Goal: Find specific page/section

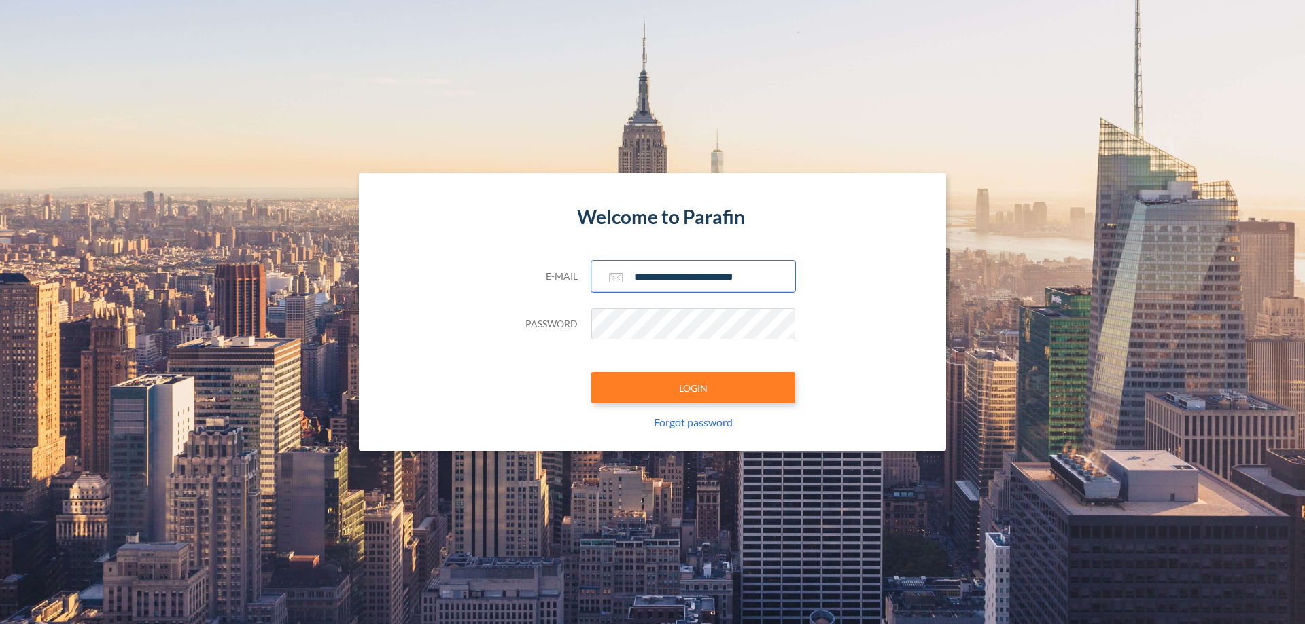
type input "**********"
click at [693, 388] on button "LOGIN" at bounding box center [693, 387] width 204 height 31
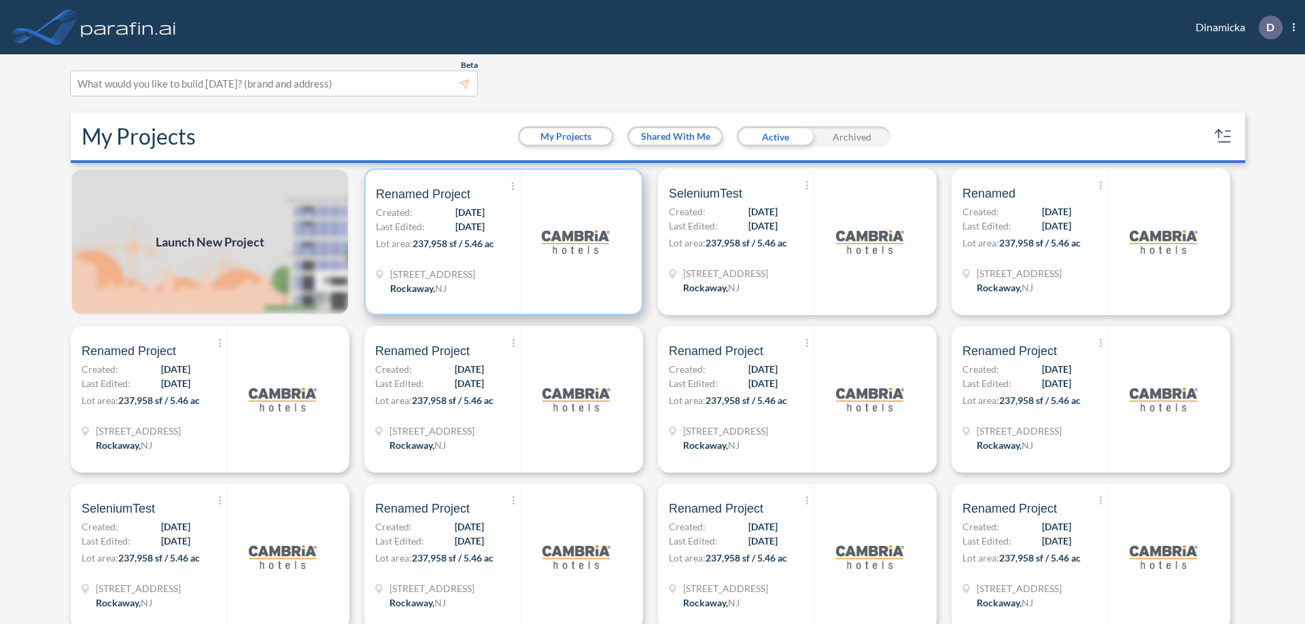
scroll to position [3, 0]
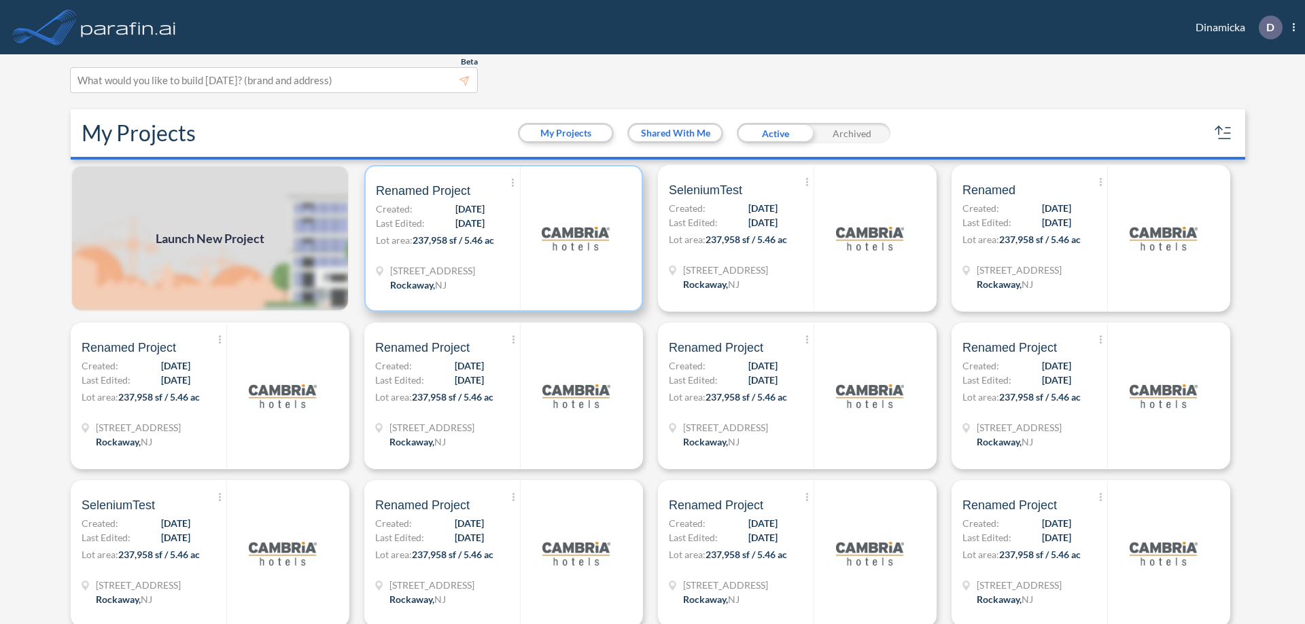
click at [501, 238] on p "Lot area: 237,958 sf / 5.46 ac" at bounding box center [448, 243] width 144 height 20
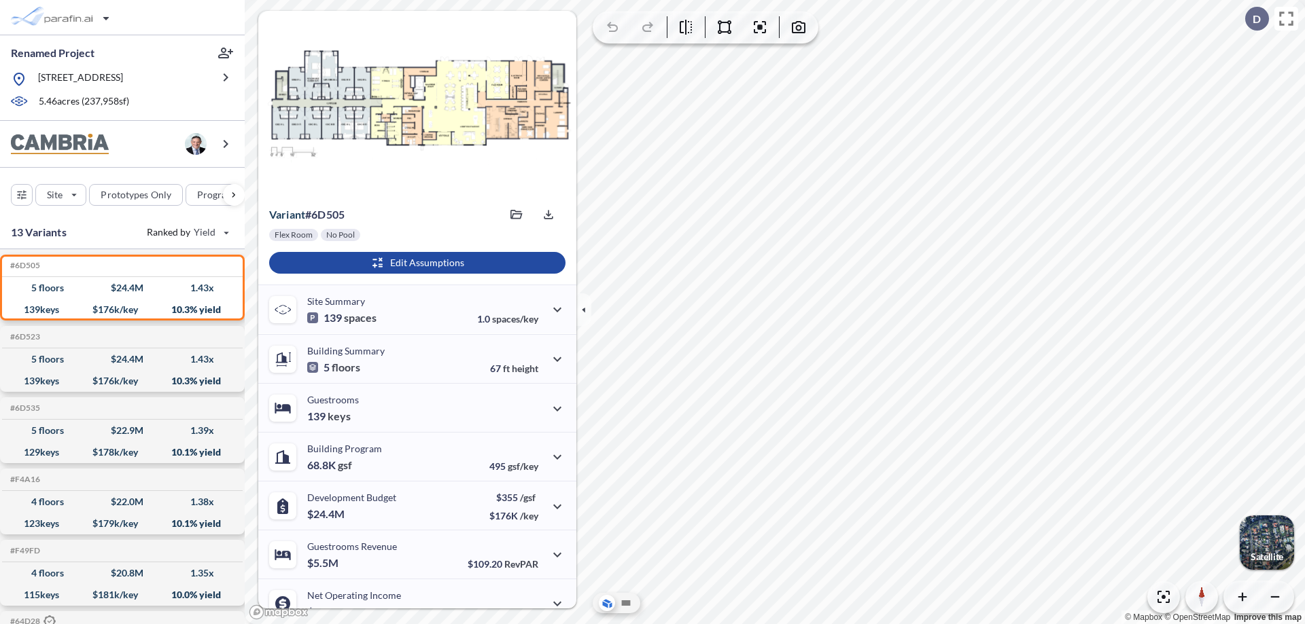
scroll to position [69, 0]
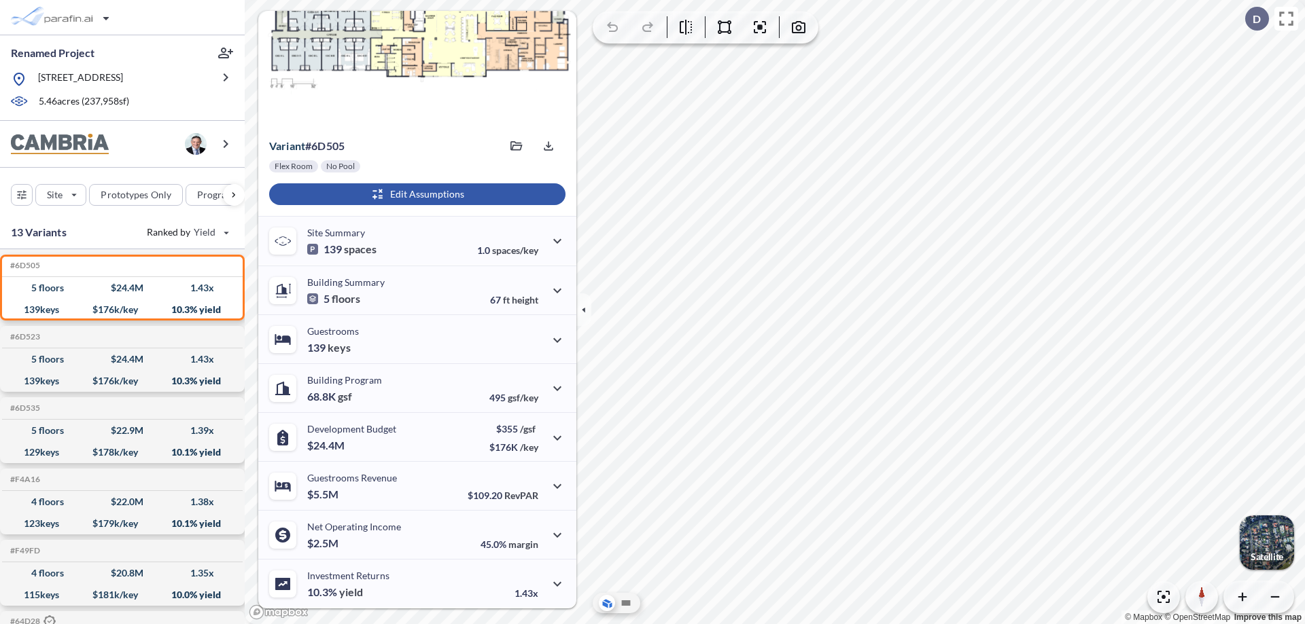
click at [415, 194] on div "button" at bounding box center [417, 194] width 296 height 22
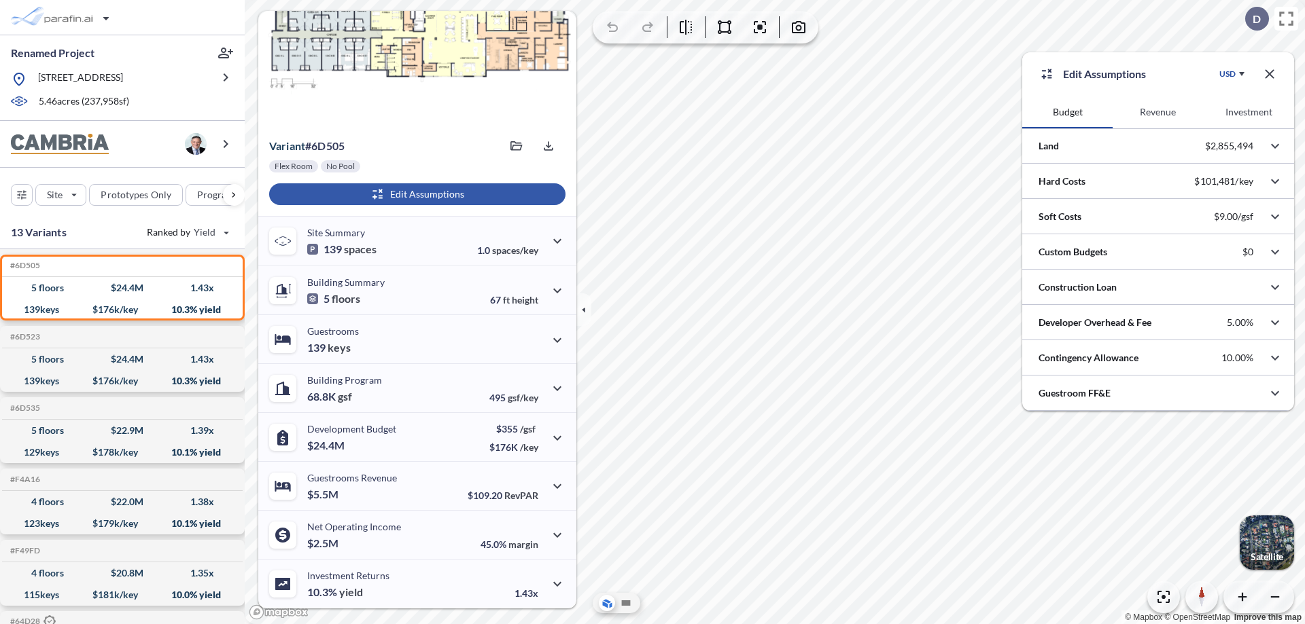
click at [1157, 112] on button "Revenue" at bounding box center [1157, 112] width 90 height 33
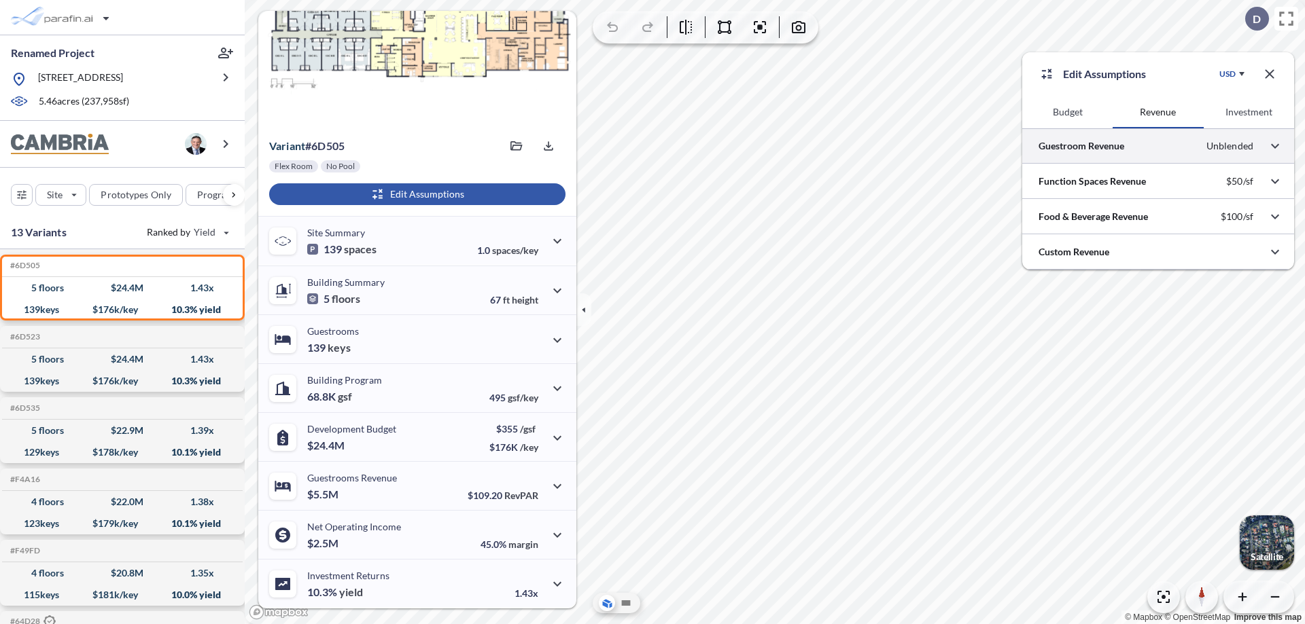
click at [1158, 146] on div at bounding box center [1158, 145] width 272 height 35
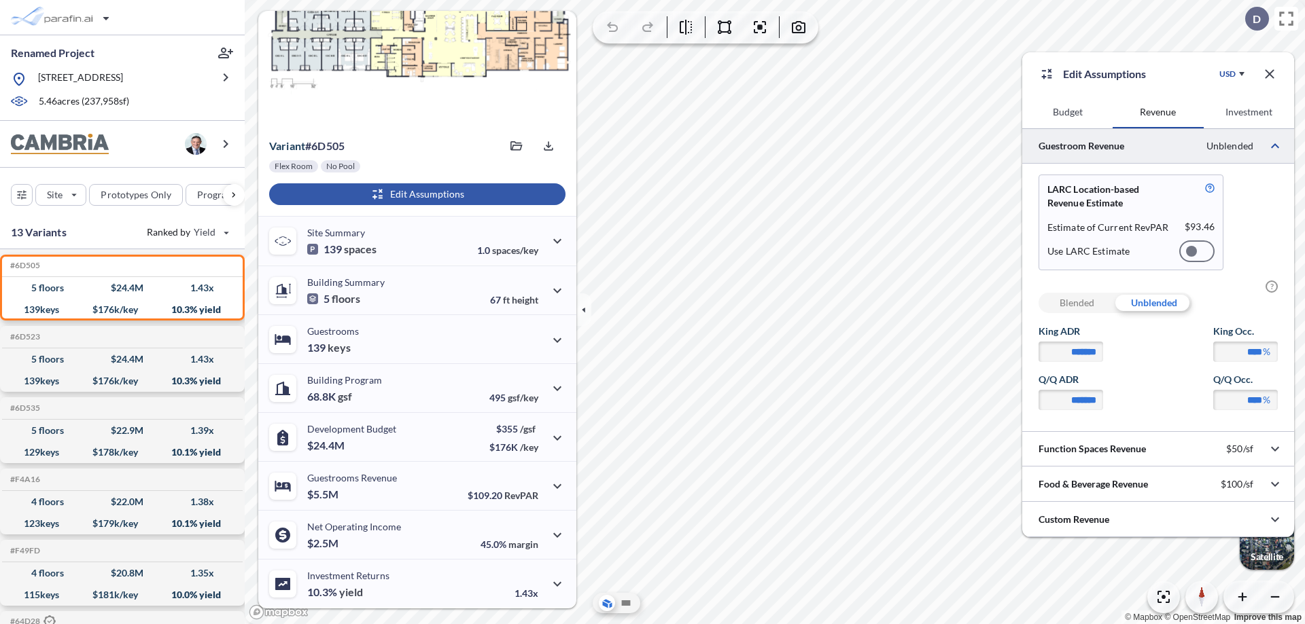
click at [1197, 251] on div at bounding box center [1196, 252] width 35 height 22
